Goal: Answer question/provide support

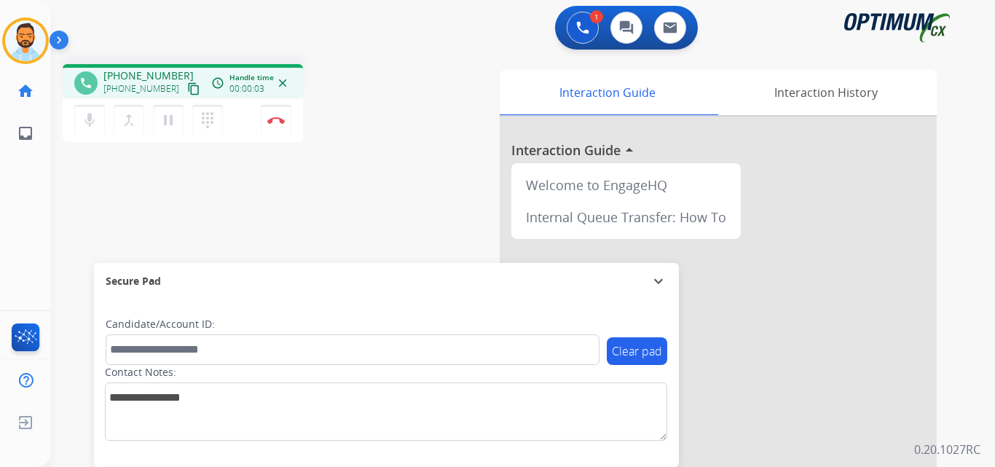
click at [187, 90] on mat-icon "content_copy" at bounding box center [193, 88] width 13 height 13
click at [273, 127] on button "Disconnect" at bounding box center [276, 120] width 31 height 31
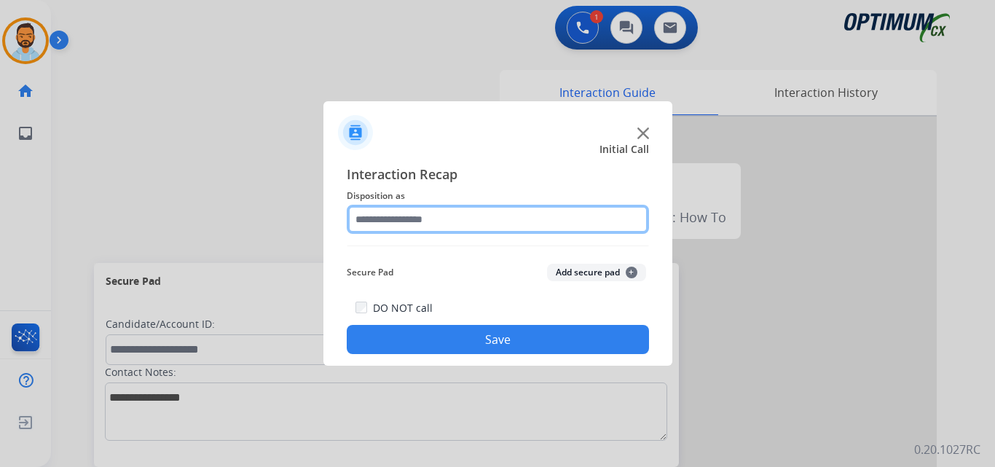
click at [433, 225] on input "text" at bounding box center [498, 219] width 302 height 29
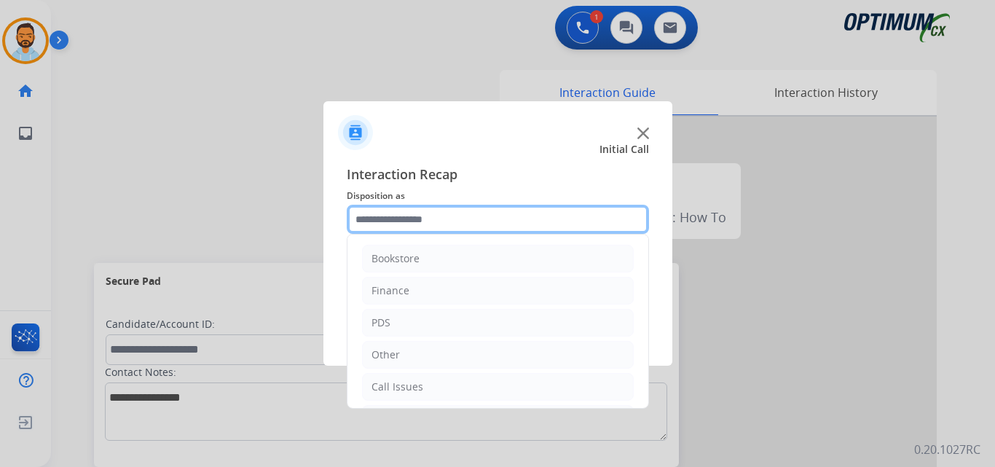
scroll to position [99, 0]
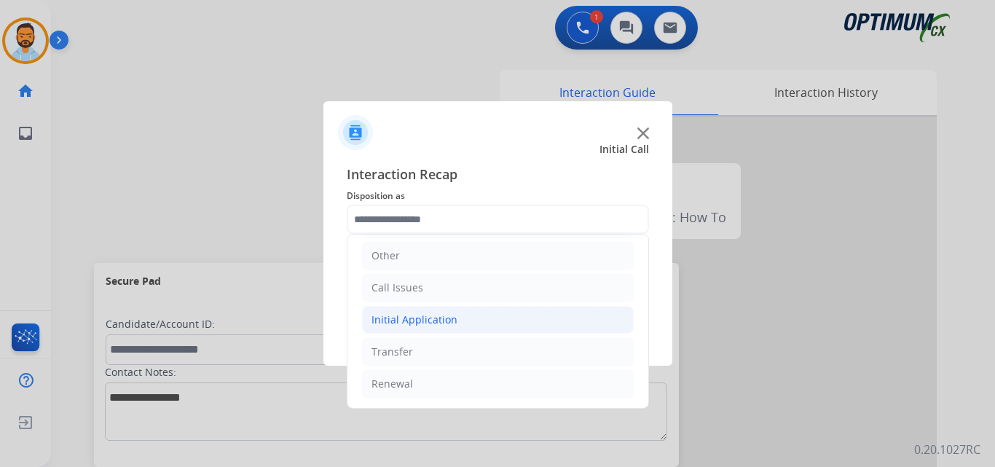
click at [463, 320] on li "Initial Application" at bounding box center [498, 320] width 272 height 28
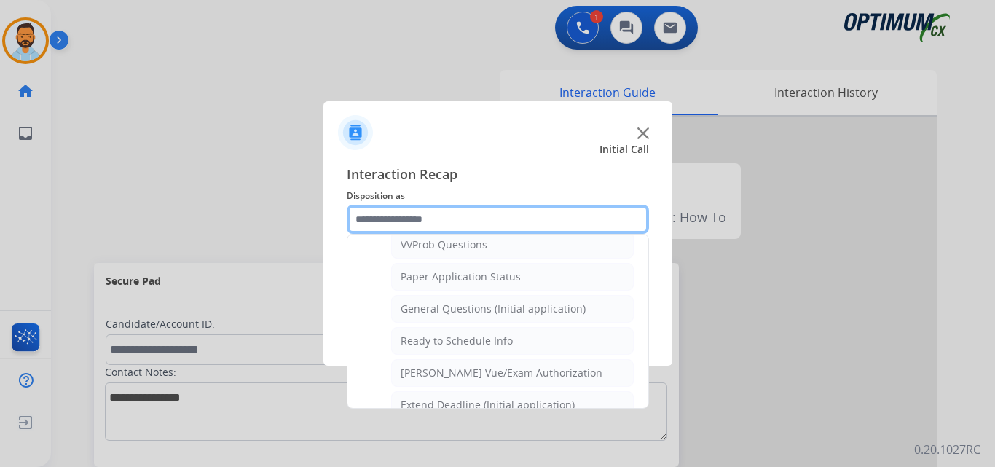
scroll to position [798, 0]
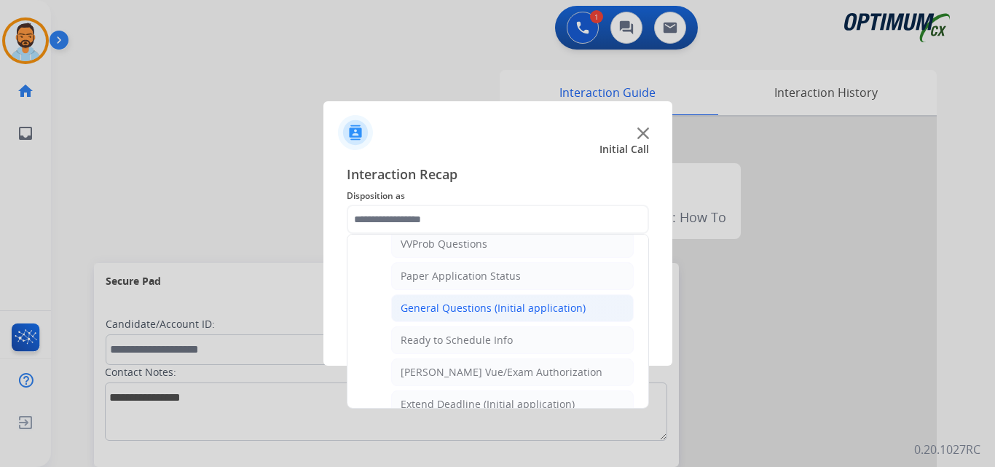
click at [490, 309] on div "General Questions (Initial application)" at bounding box center [493, 308] width 185 height 15
type input "**********"
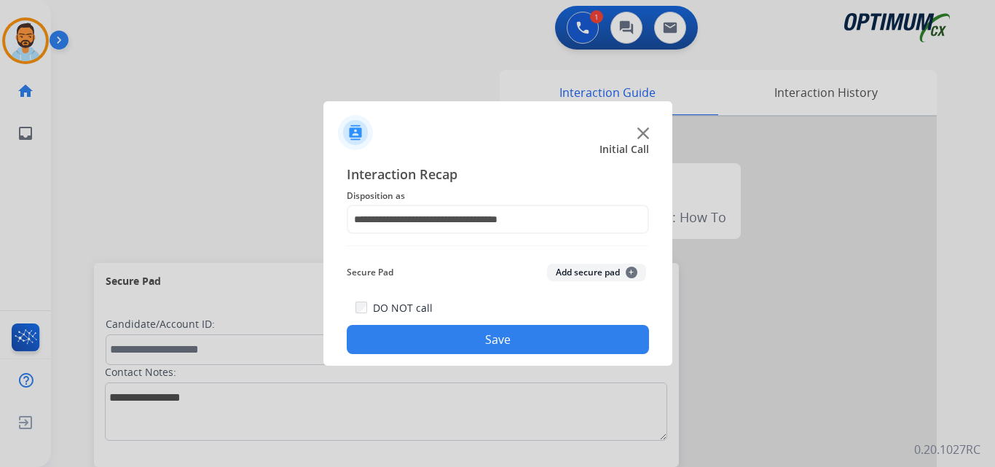
click at [435, 339] on button "Save" at bounding box center [498, 339] width 302 height 29
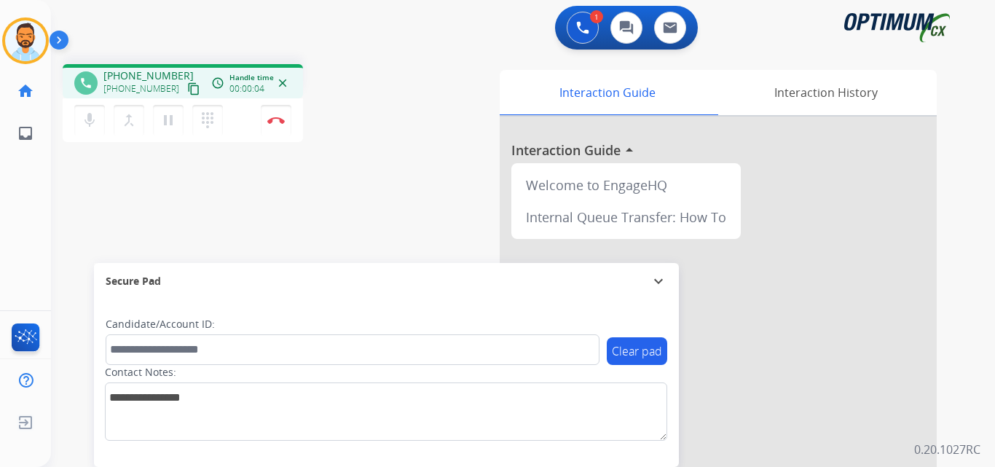
click at [187, 91] on mat-icon "content_copy" at bounding box center [193, 88] width 13 height 13
click at [272, 127] on button "Disconnect" at bounding box center [276, 120] width 31 height 31
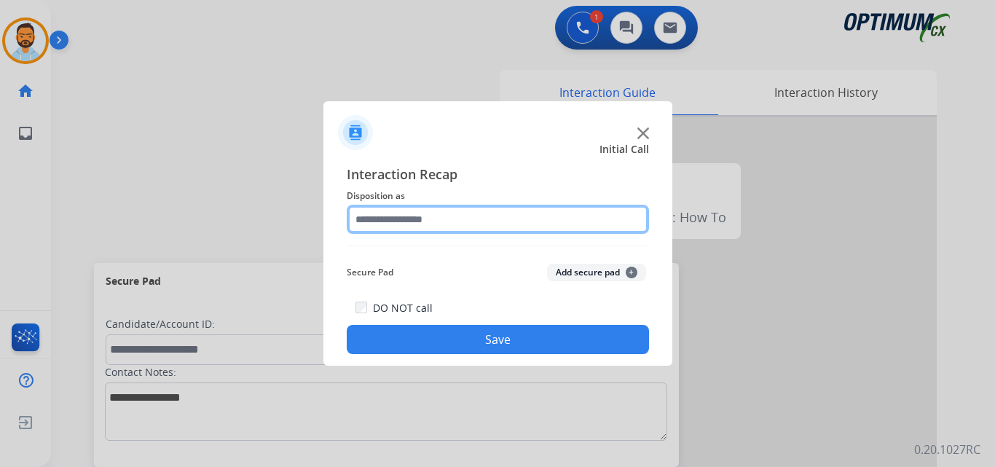
click at [465, 214] on input "text" at bounding box center [498, 219] width 302 height 29
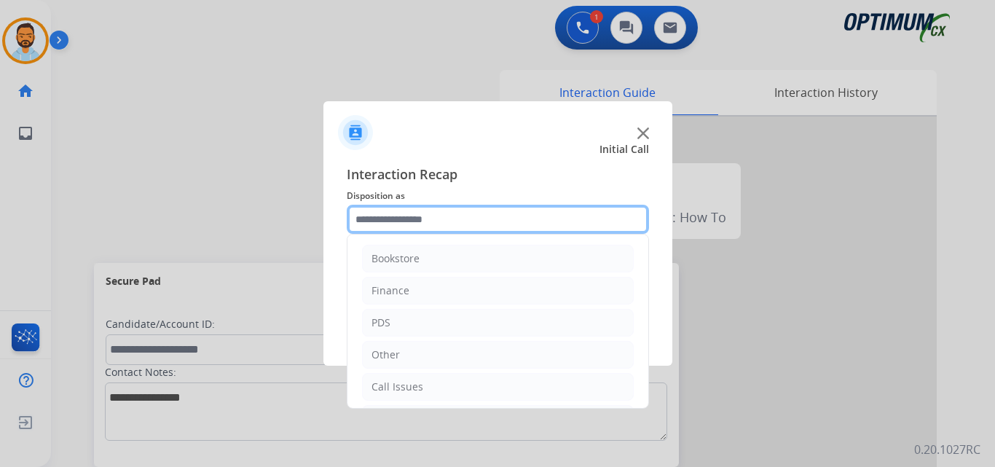
scroll to position [99, 0]
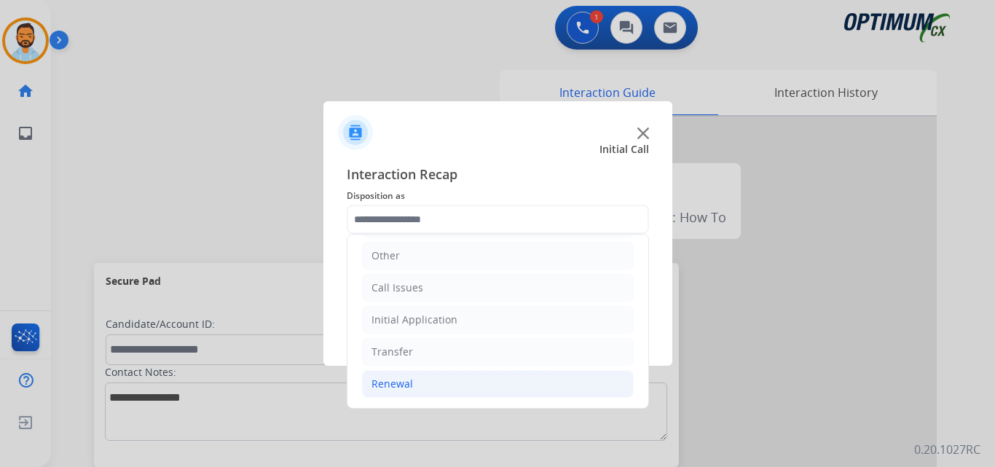
click at [425, 389] on li "Renewal" at bounding box center [498, 384] width 272 height 28
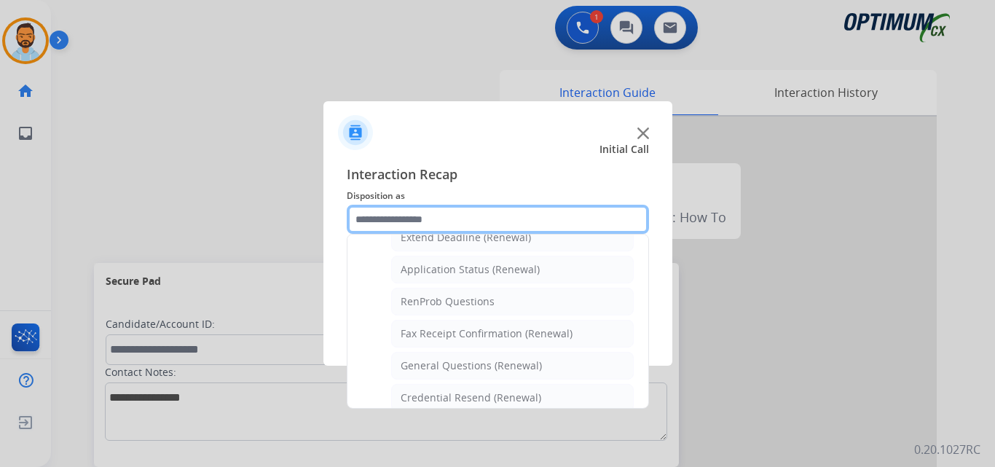
scroll to position [562, 0]
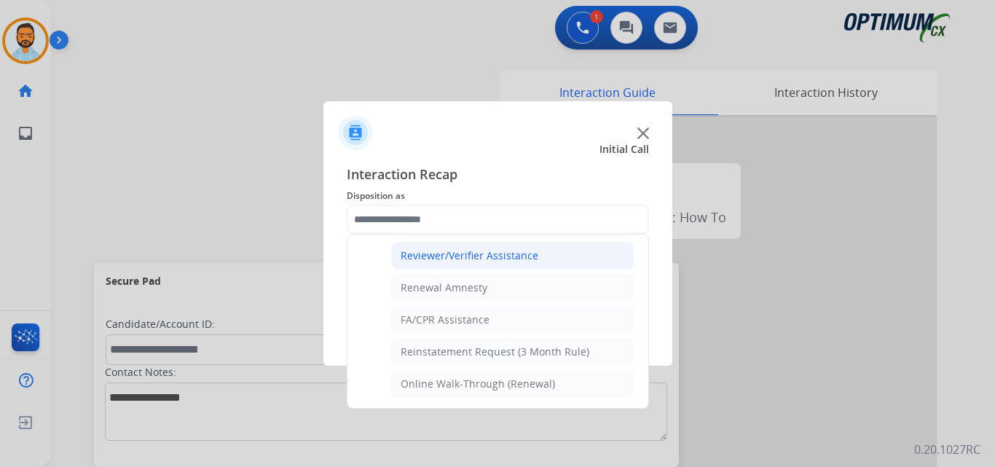
click at [506, 251] on div "Reviewer/Verifier Assistance" at bounding box center [470, 255] width 138 height 15
type input "**********"
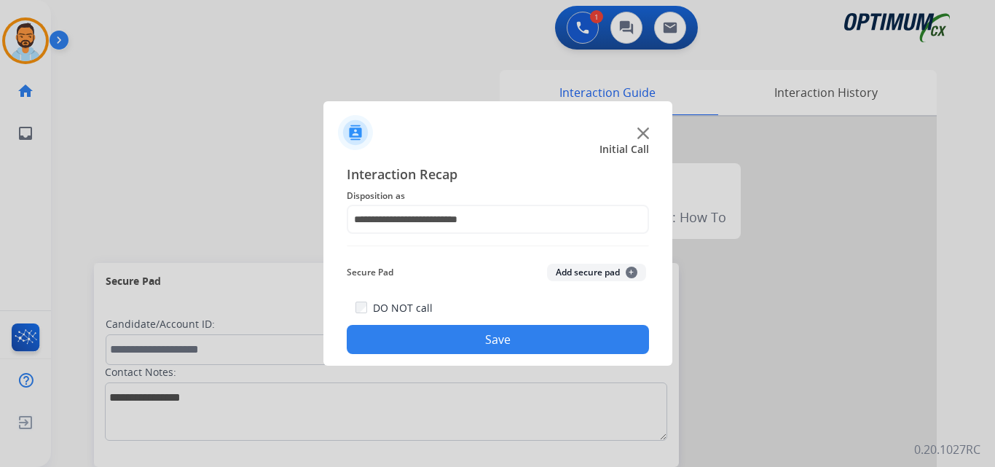
click at [498, 344] on button "Save" at bounding box center [498, 339] width 302 height 29
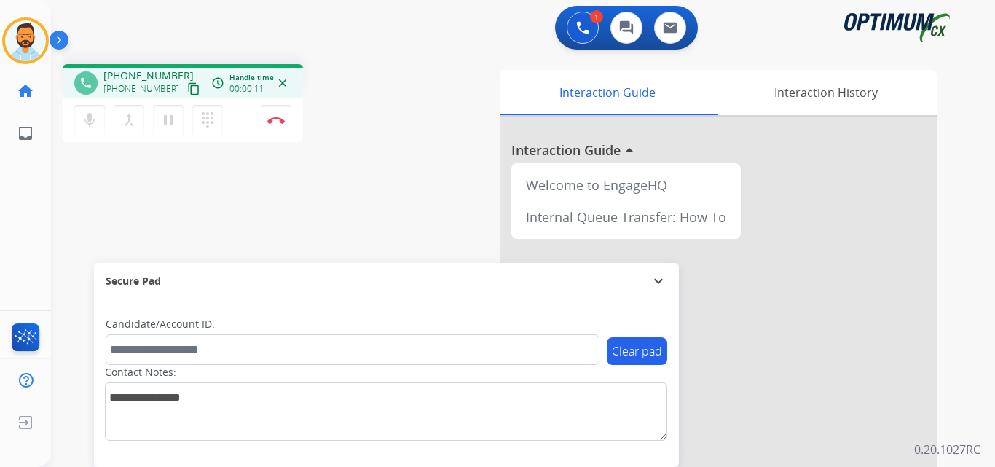
click at [187, 91] on mat-icon "content_copy" at bounding box center [193, 88] width 13 height 13
click at [282, 119] on img at bounding box center [275, 120] width 17 height 7
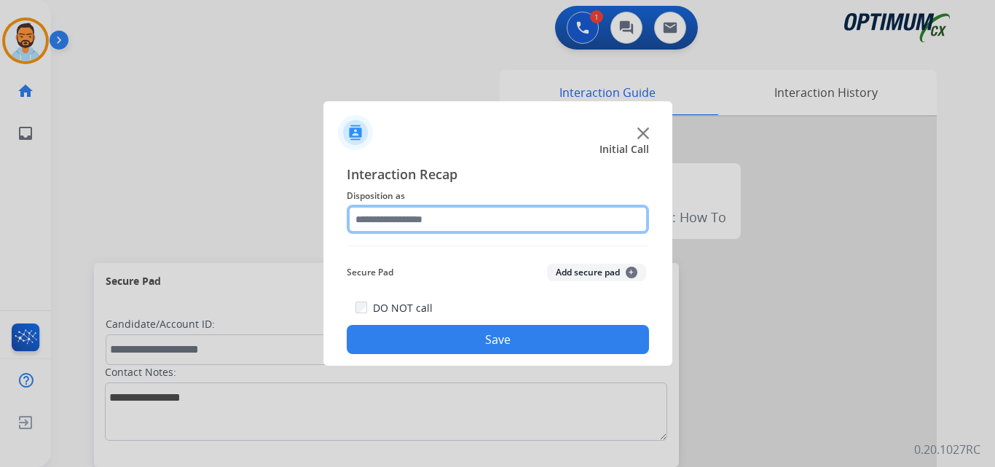
click at [487, 221] on input "text" at bounding box center [498, 219] width 302 height 29
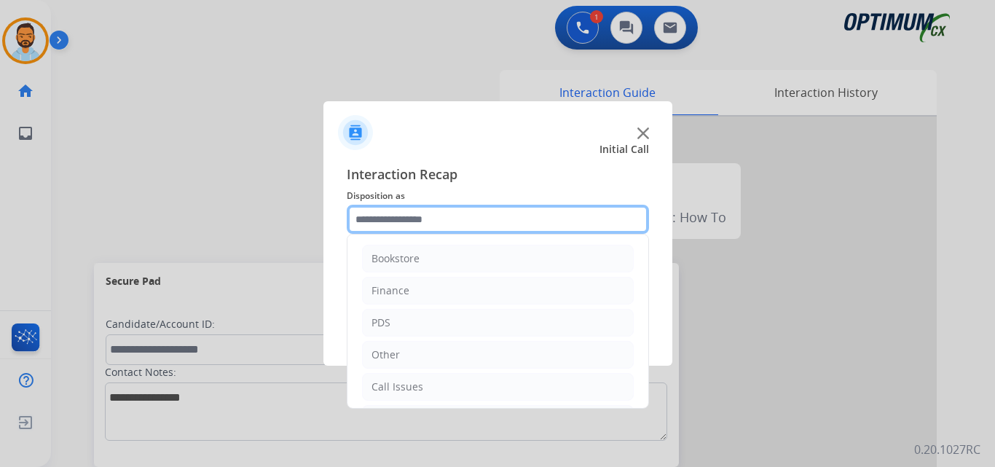
scroll to position [99, 0]
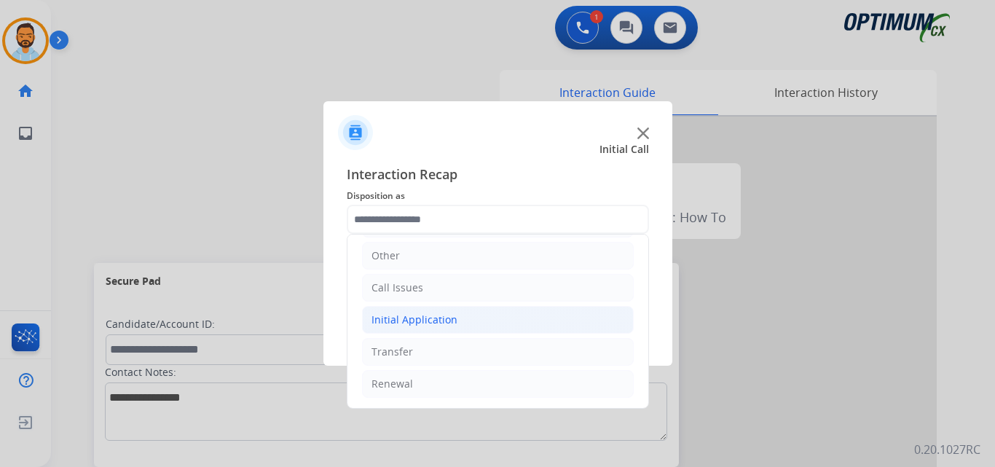
click at [463, 326] on li "Initial Application" at bounding box center [498, 320] width 272 height 28
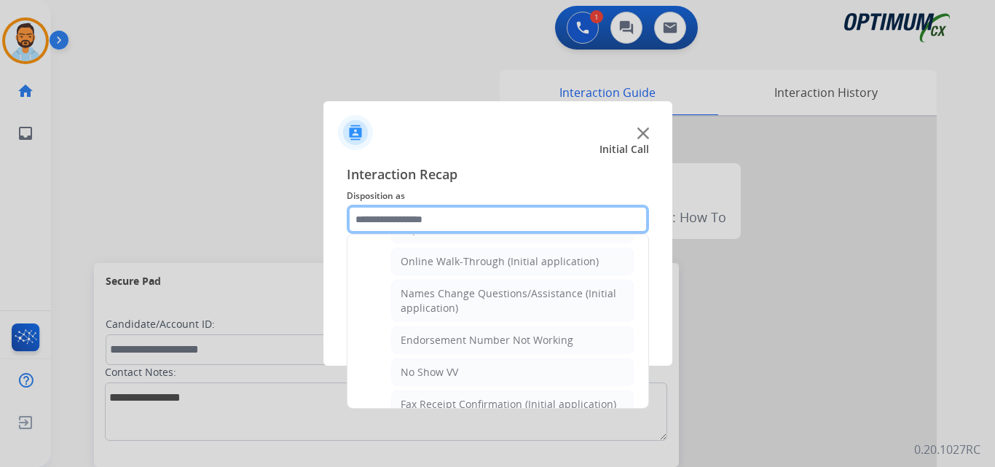
scroll to position [309, 0]
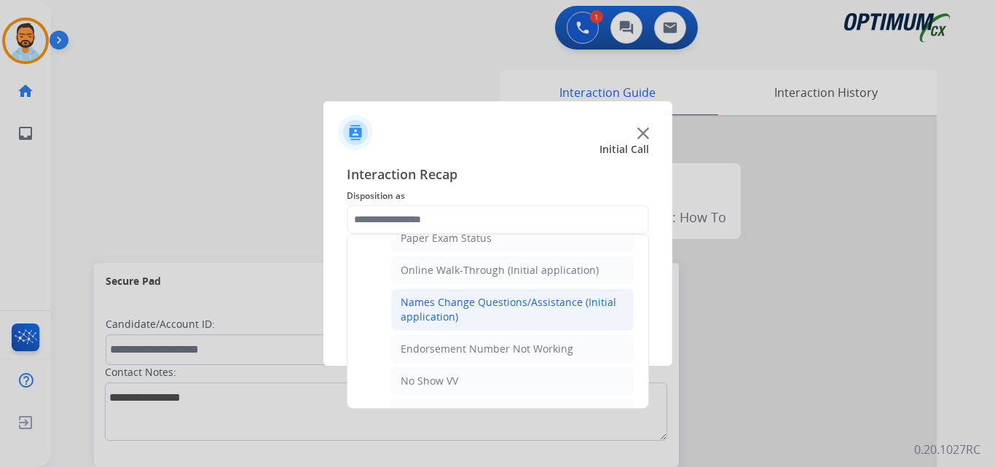
click at [501, 309] on div "Names Change Questions/Assistance (Initial application)" at bounding box center [513, 309] width 224 height 29
type input "**********"
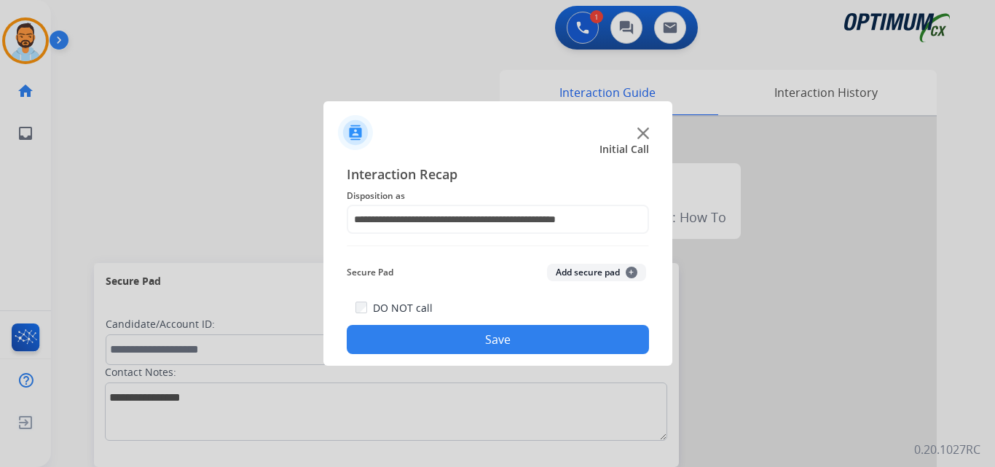
click at [446, 329] on button "Save" at bounding box center [498, 339] width 302 height 29
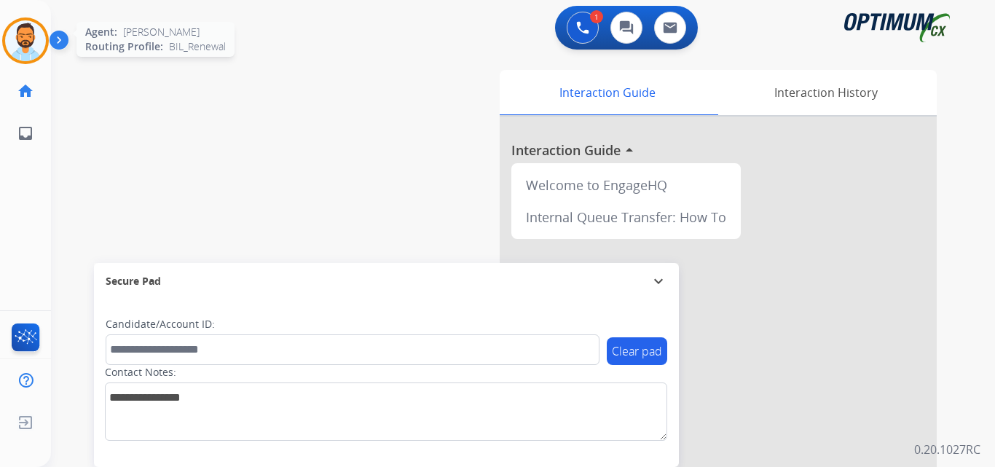
click at [22, 31] on img at bounding box center [25, 40] width 41 height 41
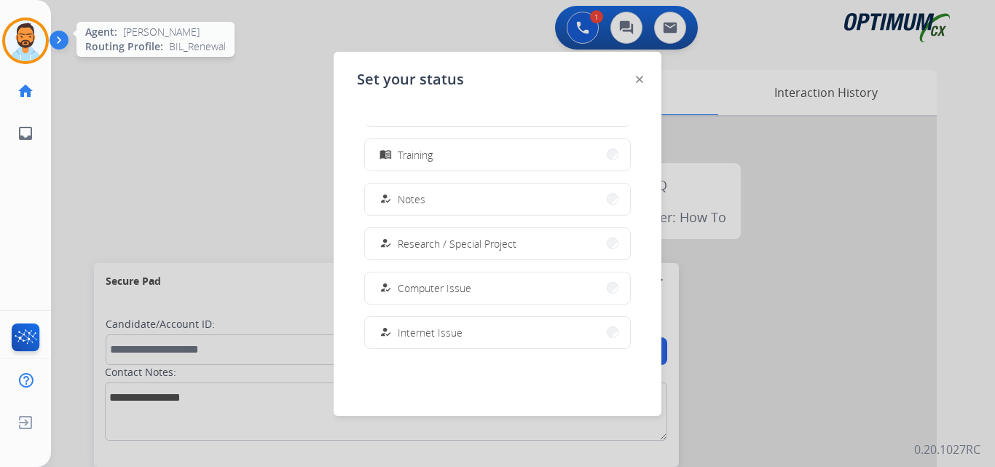
scroll to position [363, 0]
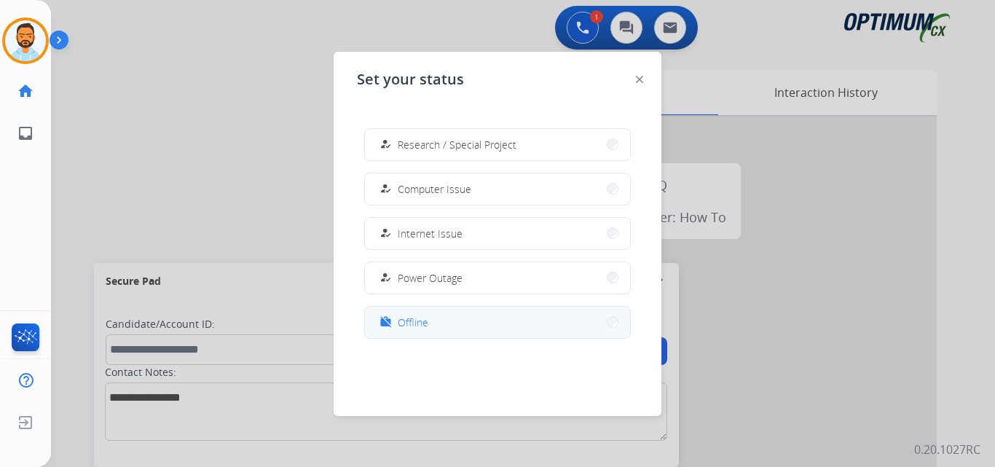
click at [452, 319] on button "work_off Offline" at bounding box center [497, 322] width 265 height 31
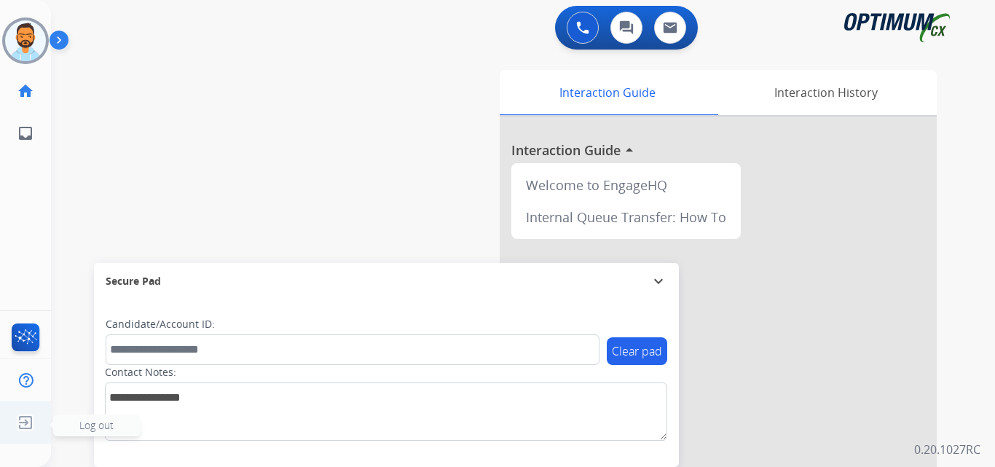
click at [31, 423] on img at bounding box center [25, 423] width 26 height 28
